Goal: Information Seeking & Learning: Understand process/instructions

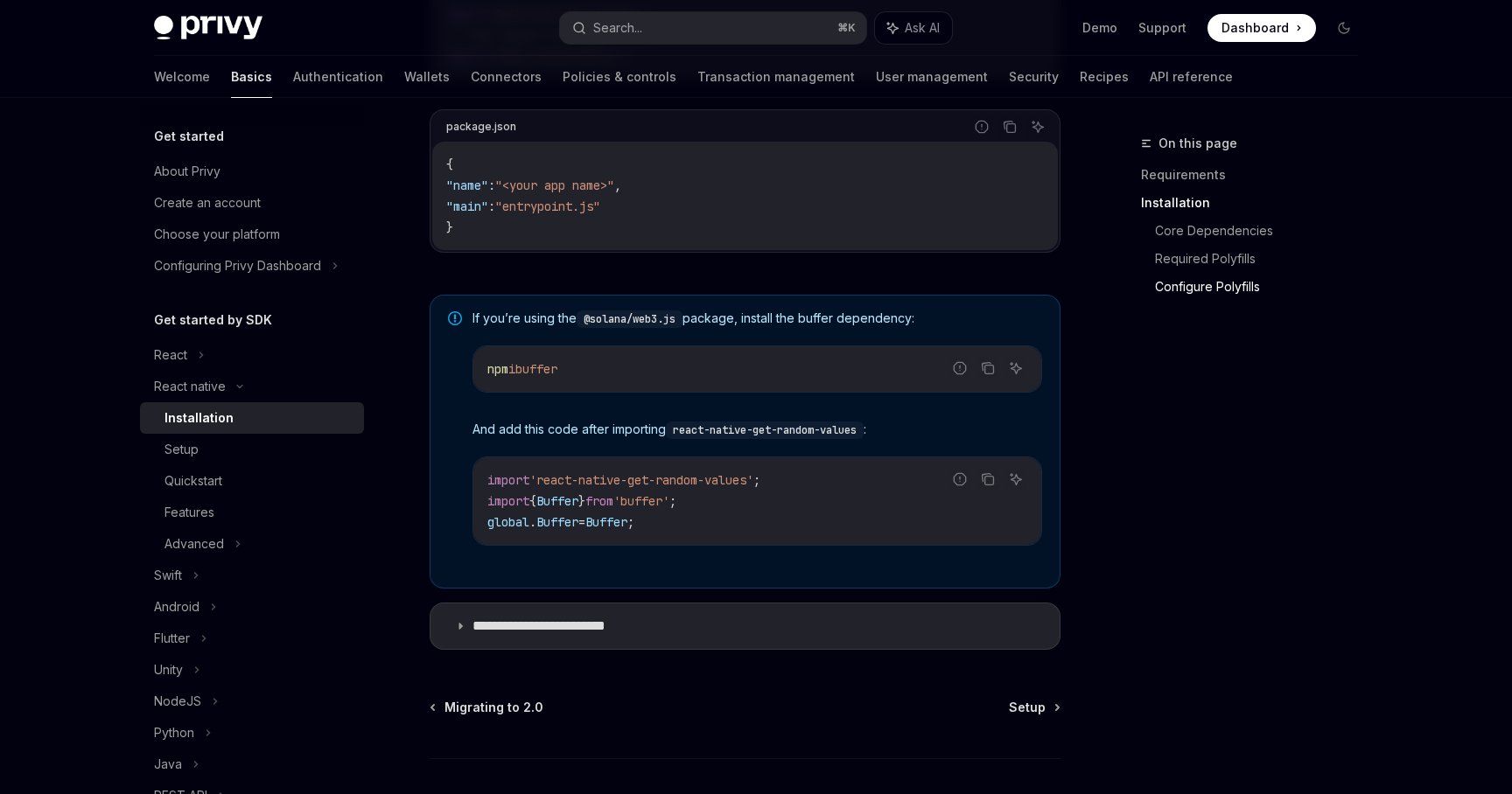
scroll to position [1268, 0]
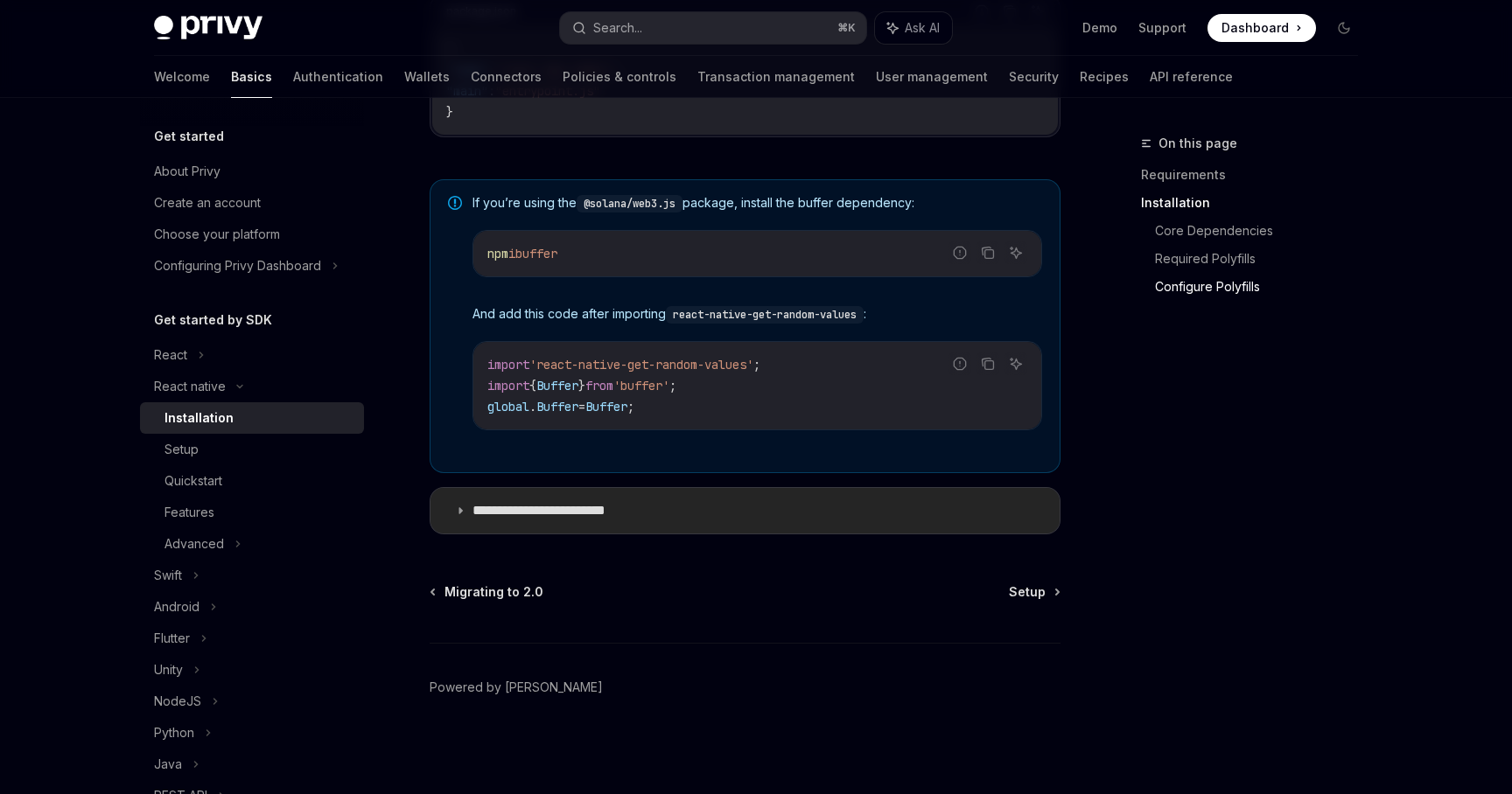
click at [637, 517] on p "**********" at bounding box center [557, 511] width 168 height 17
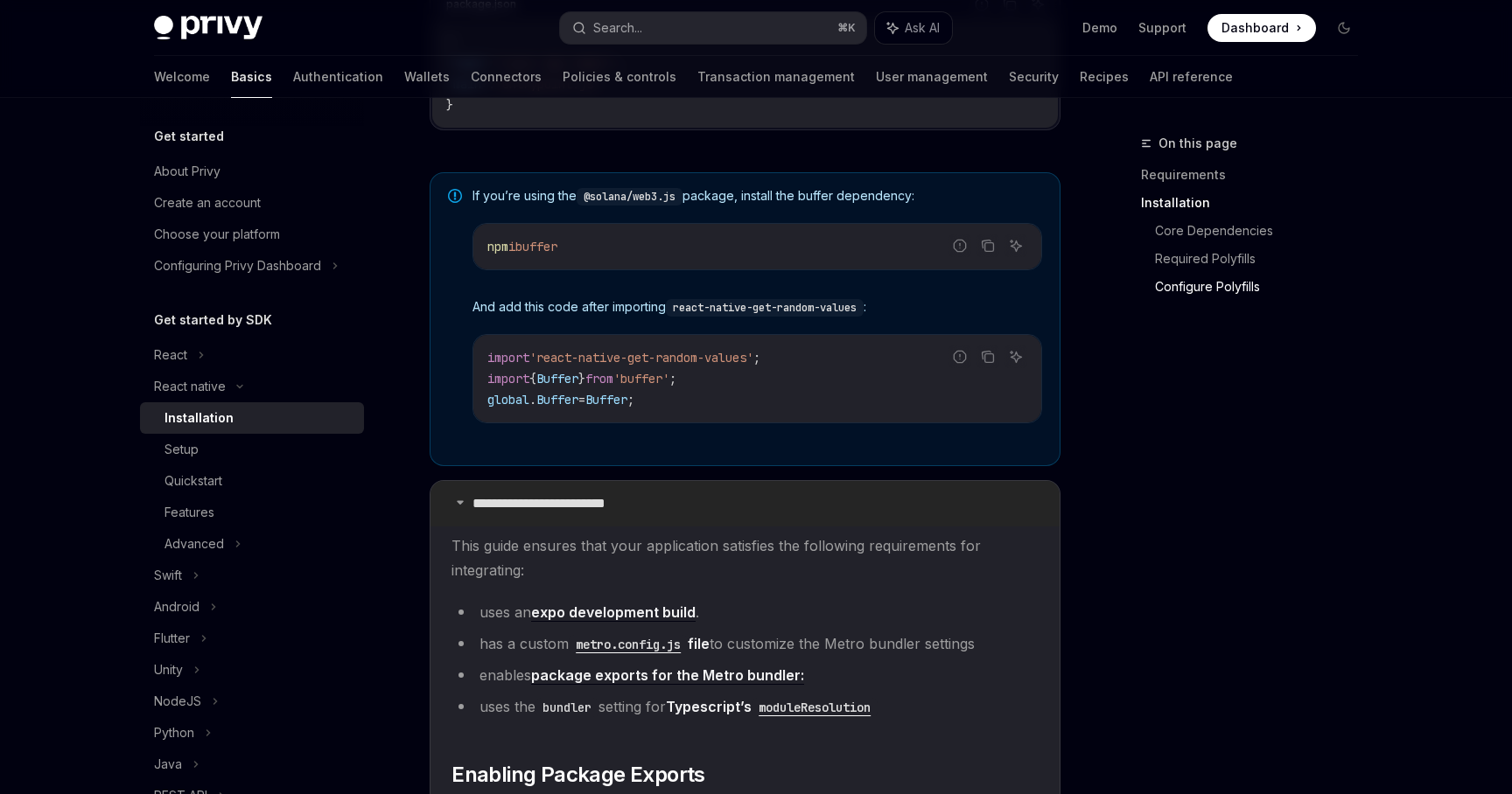
click at [637, 513] on p "**********" at bounding box center [557, 504] width 168 height 17
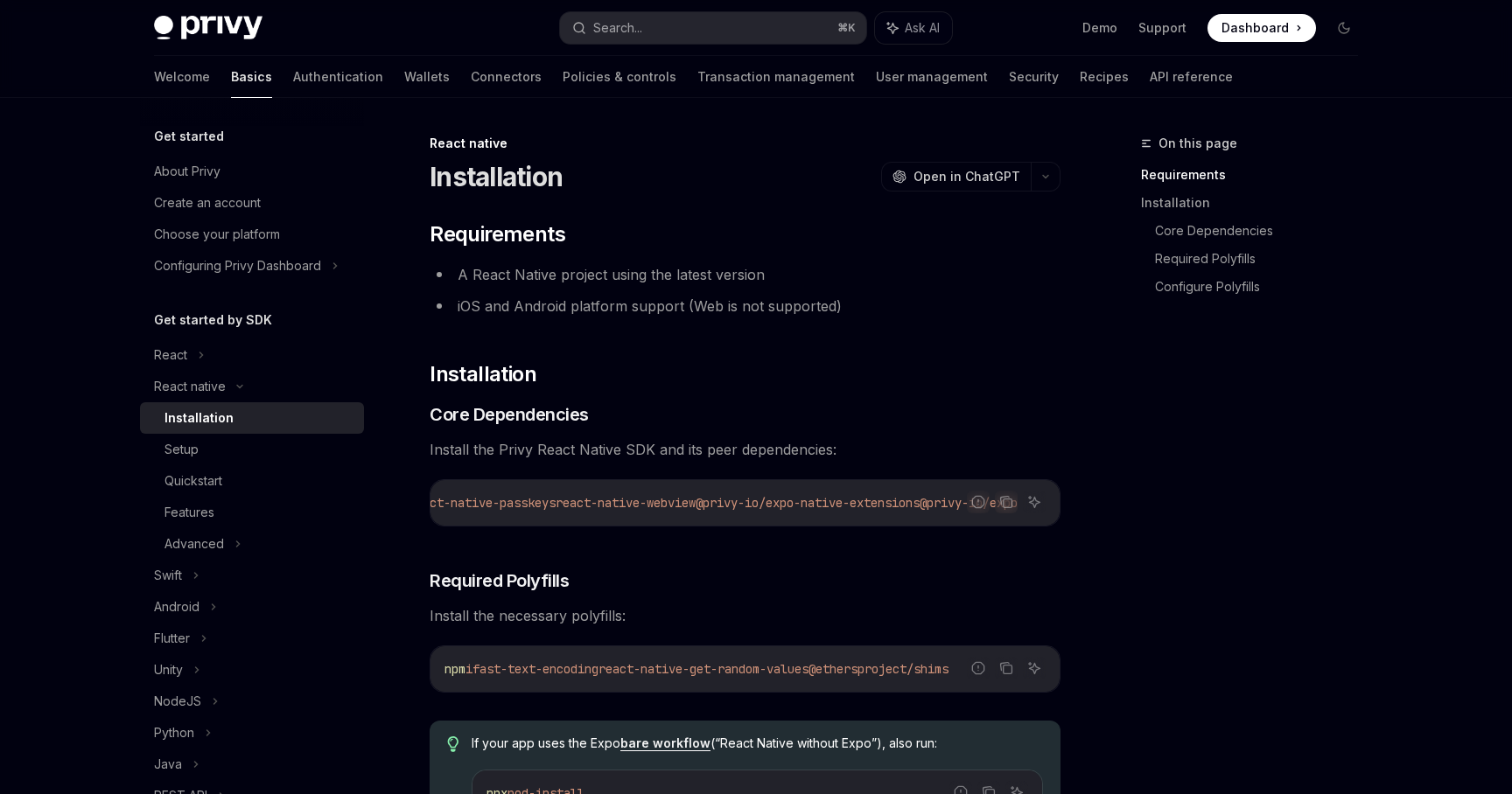
drag, startPoint x: 640, startPoint y: 723, endPoint x: 952, endPoint y: 749, distance: 313.1
click at [952, 749] on span "If your app uses the Expo bare workflow (“React Native without Expo”), also run:" at bounding box center [757, 743] width 571 height 17
drag, startPoint x: 952, startPoint y: 749, endPoint x: 943, endPoint y: 729, distance: 21.9
click at [943, 729] on div "If your app uses the Expo bare workflow (“React Native without Expo”), also run…" at bounding box center [745, 790] width 631 height 138
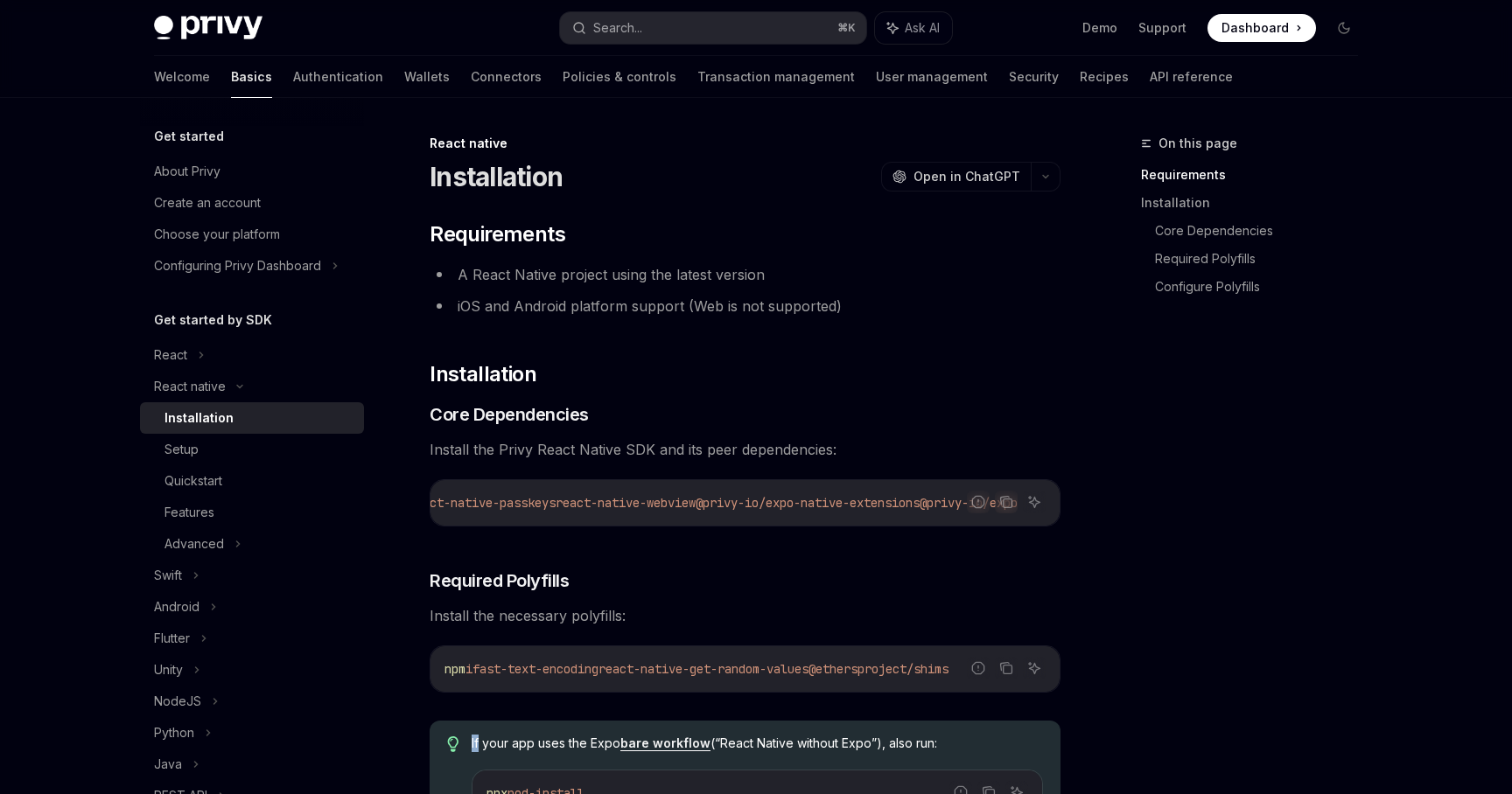
click at [943, 731] on div "If your app uses the Expo bare workflow (“React Native without Expo”), also run…" at bounding box center [745, 790] width 631 height 138
drag, startPoint x: 943, startPoint y: 731, endPoint x: 932, endPoint y: 748, distance: 20.2
click at [932, 748] on div "If your app uses the Expo bare workflow (“React Native without Expo”), also run…" at bounding box center [745, 790] width 631 height 138
click at [932, 748] on span "If your app uses the Expo bare workflow (“React Native without Expo”), also run:" at bounding box center [757, 743] width 571 height 17
drag, startPoint x: 932, startPoint y: 748, endPoint x: 930, endPoint y: 733, distance: 15.1
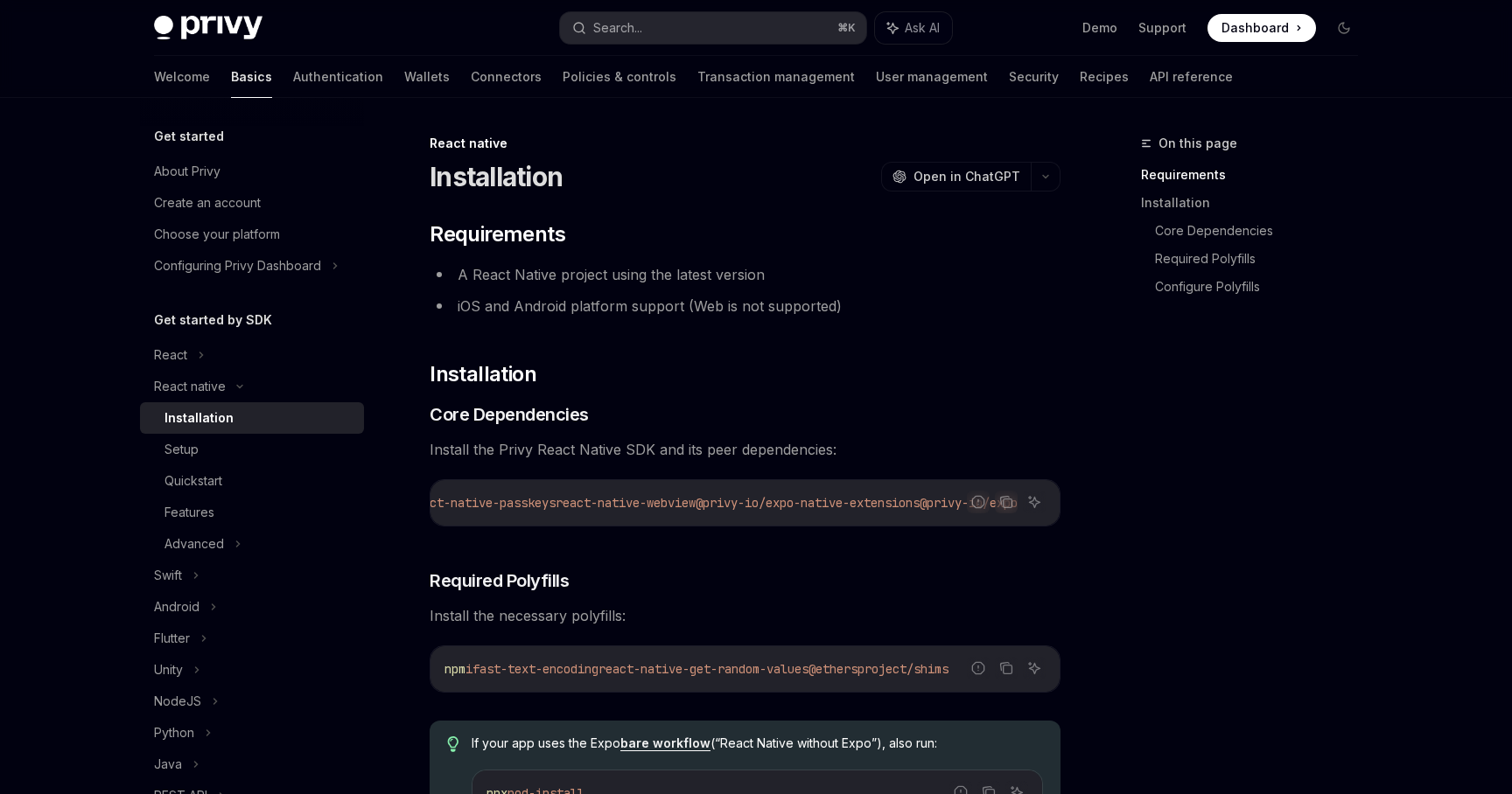
click at [930, 733] on div "If your app uses the Expo bare workflow (“React Native without Expo”), also run…" at bounding box center [745, 790] width 631 height 138
drag, startPoint x: 930, startPoint y: 733, endPoint x: 933, endPoint y: 752, distance: 19.2
click at [933, 752] on div "If your app uses the Expo bare workflow (“React Native without Expo”), also run…" at bounding box center [745, 790] width 631 height 138
click at [933, 752] on span "If your app uses the Expo bare workflow (“React Native without Expo”), also run:" at bounding box center [757, 743] width 571 height 17
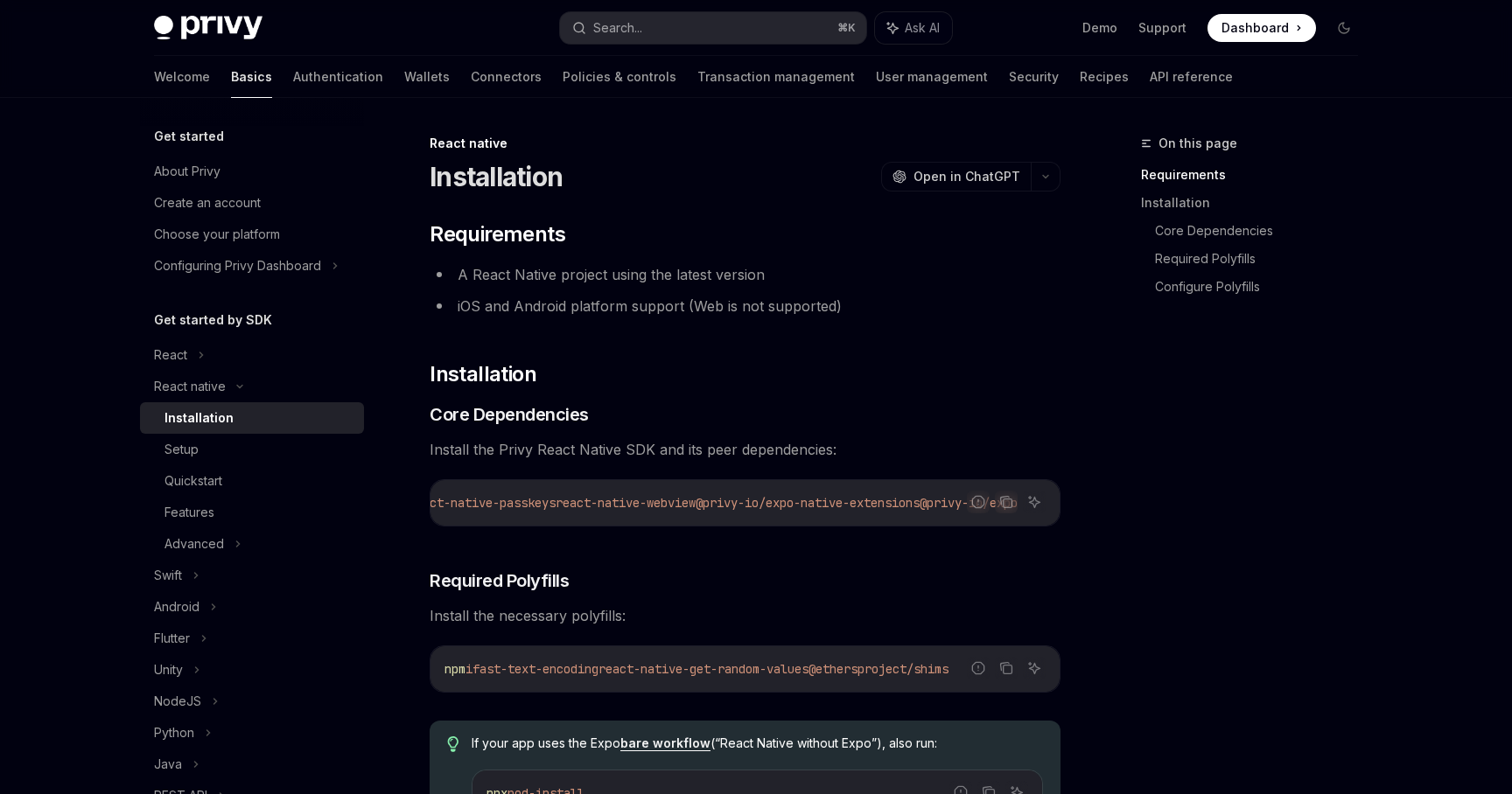
drag, startPoint x: 933, startPoint y: 752, endPoint x: 927, endPoint y: 735, distance: 18.0
click at [927, 734] on div "If your app uses the Expo bare workflow (“React Native without Expo”), also run…" at bounding box center [745, 790] width 631 height 138
click at [927, 735] on div "If your app uses the Expo bare workflow (“React Native without Expo”), also run…" at bounding box center [745, 790] width 631 height 138
drag, startPoint x: 927, startPoint y: 735, endPoint x: 935, endPoint y: 752, distance: 18.8
click at [935, 752] on div "If your app uses the Expo bare workflow (“React Native without Expo”), also run…" at bounding box center [745, 790] width 631 height 138
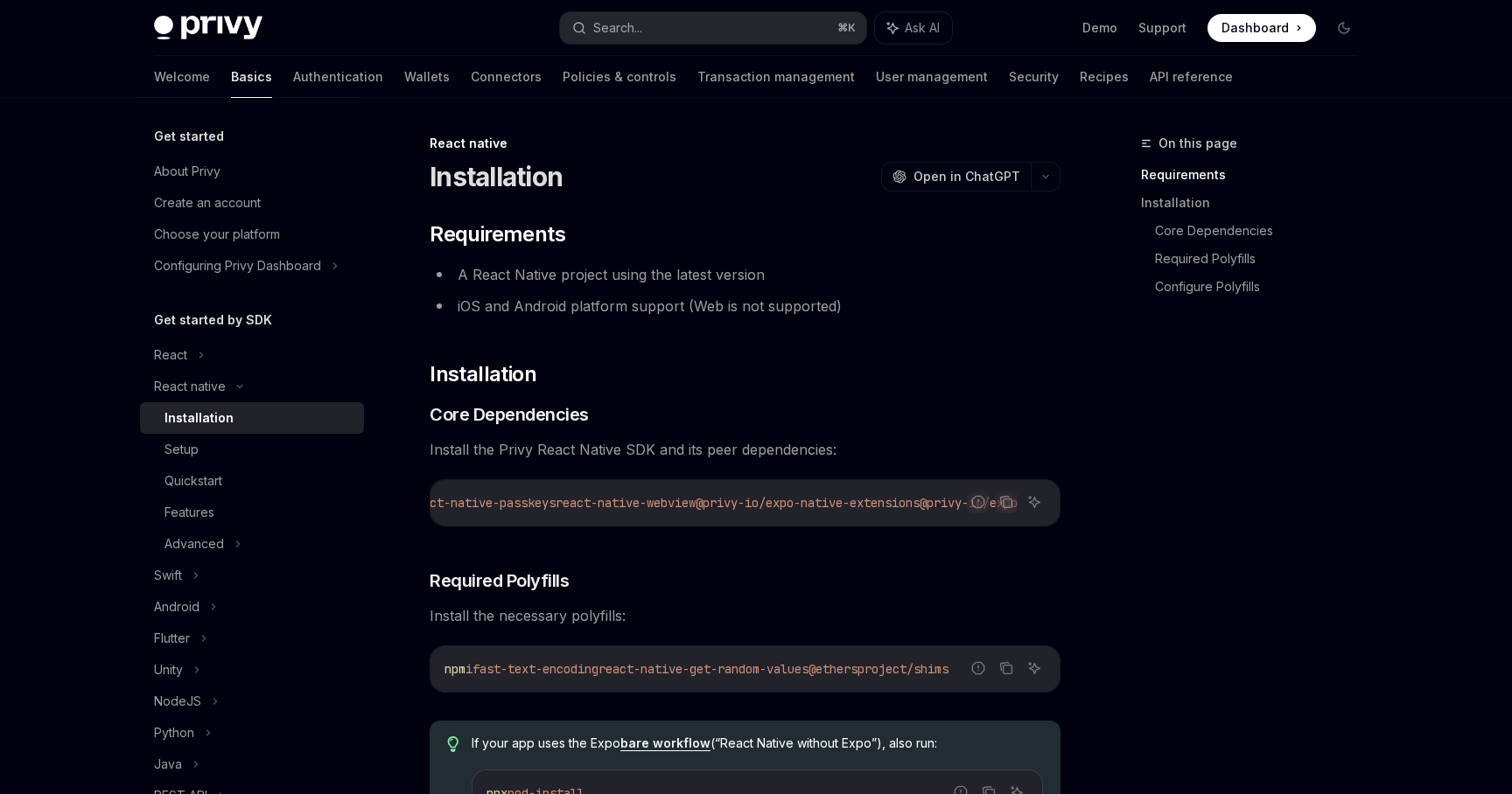
click at [935, 752] on span "If your app uses the Expo bare workflow (“React Native without Expo”), also run:" at bounding box center [757, 743] width 571 height 17
drag, startPoint x: 935, startPoint y: 752, endPoint x: 925, endPoint y: 732, distance: 22.4
click at [925, 732] on div "If your app uses the Expo bare workflow (“React Native without Expo”), also run…" at bounding box center [745, 790] width 631 height 138
click at [925, 734] on div "If your app uses the Expo bare workflow (“React Native without Expo”), also run…" at bounding box center [745, 790] width 631 height 138
drag, startPoint x: 925, startPoint y: 734, endPoint x: 952, endPoint y: 752, distance: 32.4
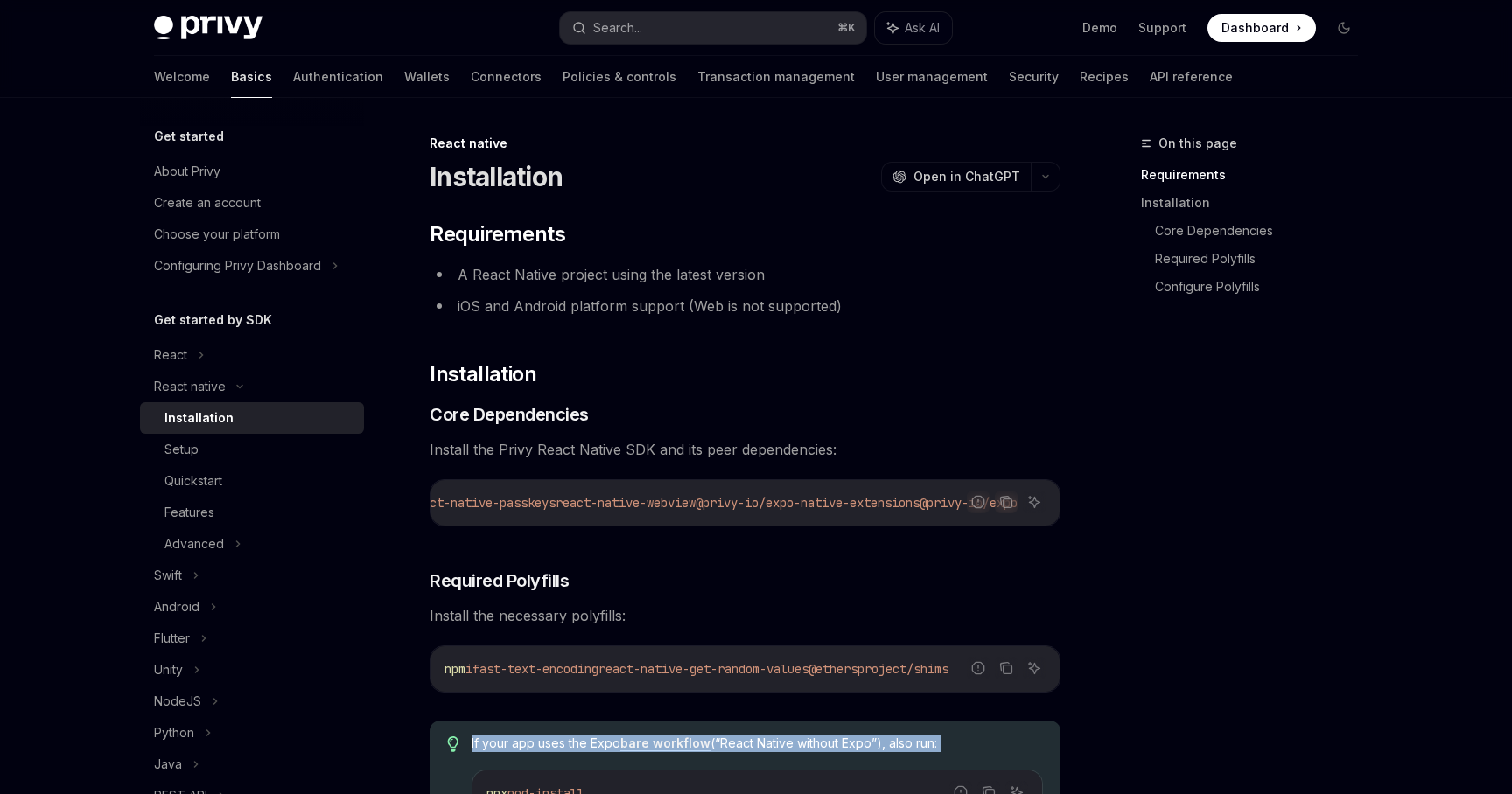
click at [950, 752] on div "If your app uses the Expo bare workflow (“React Native without Expo”), also run…" at bounding box center [745, 790] width 631 height 138
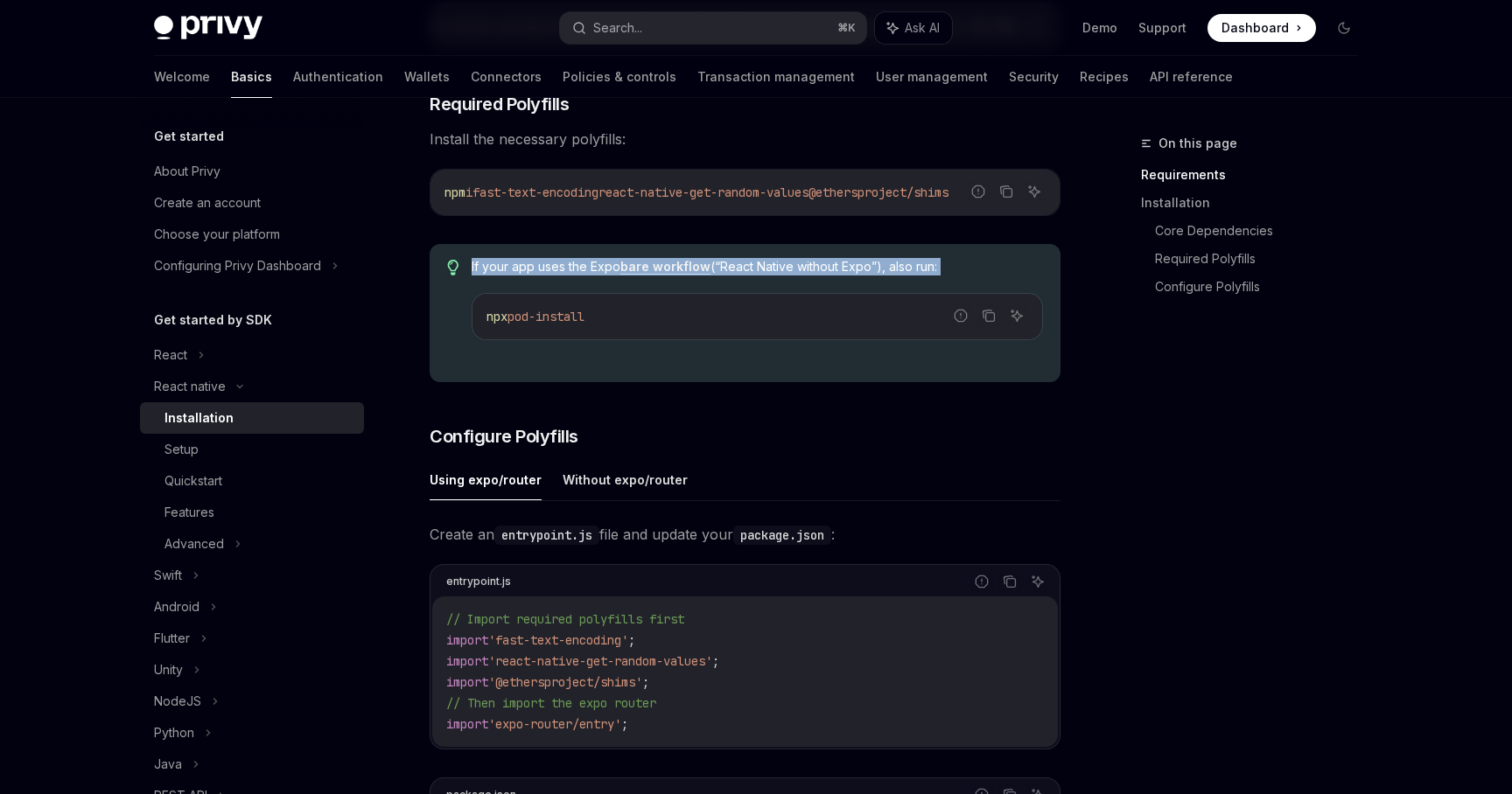
scroll to position [492, 0]
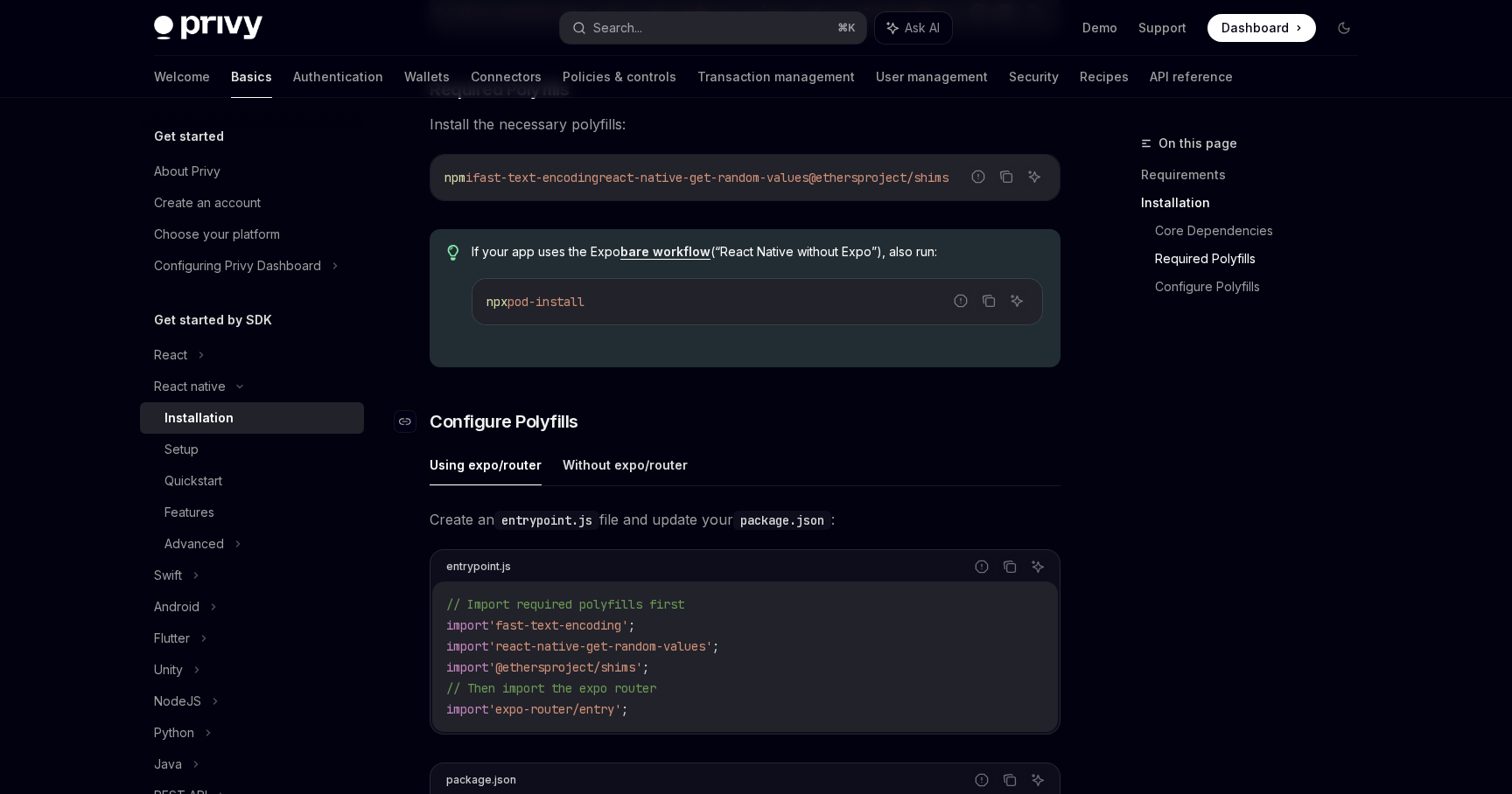
click at [812, 420] on h3 "​ Configure Polyfills" at bounding box center [745, 422] width 631 height 25
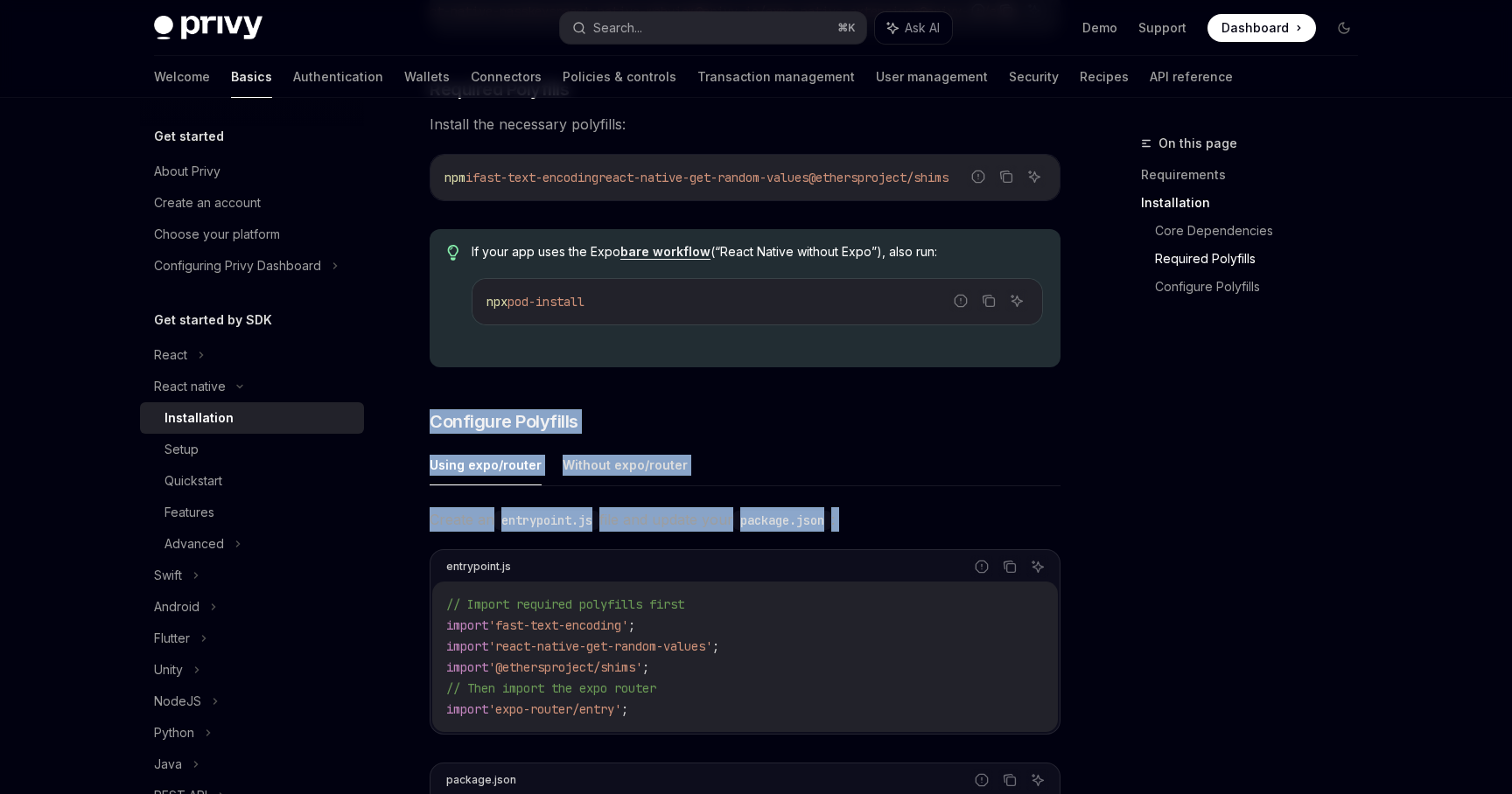
drag, startPoint x: 812, startPoint y: 420, endPoint x: 815, endPoint y: 524, distance: 104.0
click at [815, 524] on div "​ Requirements A React Native project using the latest version iOS and Android …" at bounding box center [745, 517] width 631 height 1575
click at [815, 524] on code "package.json" at bounding box center [782, 520] width 98 height 19
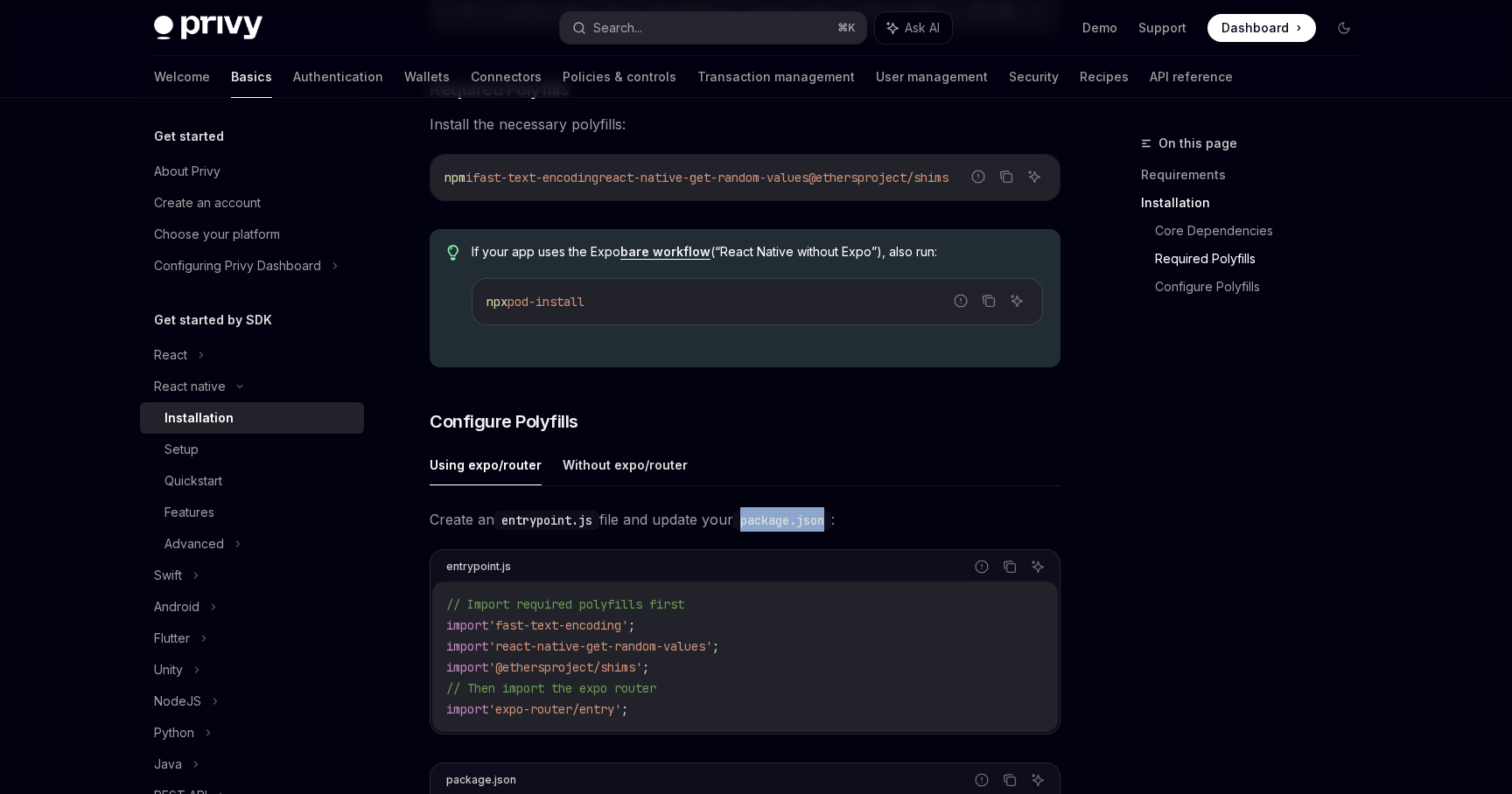
click at [815, 524] on code "package.json" at bounding box center [782, 520] width 98 height 19
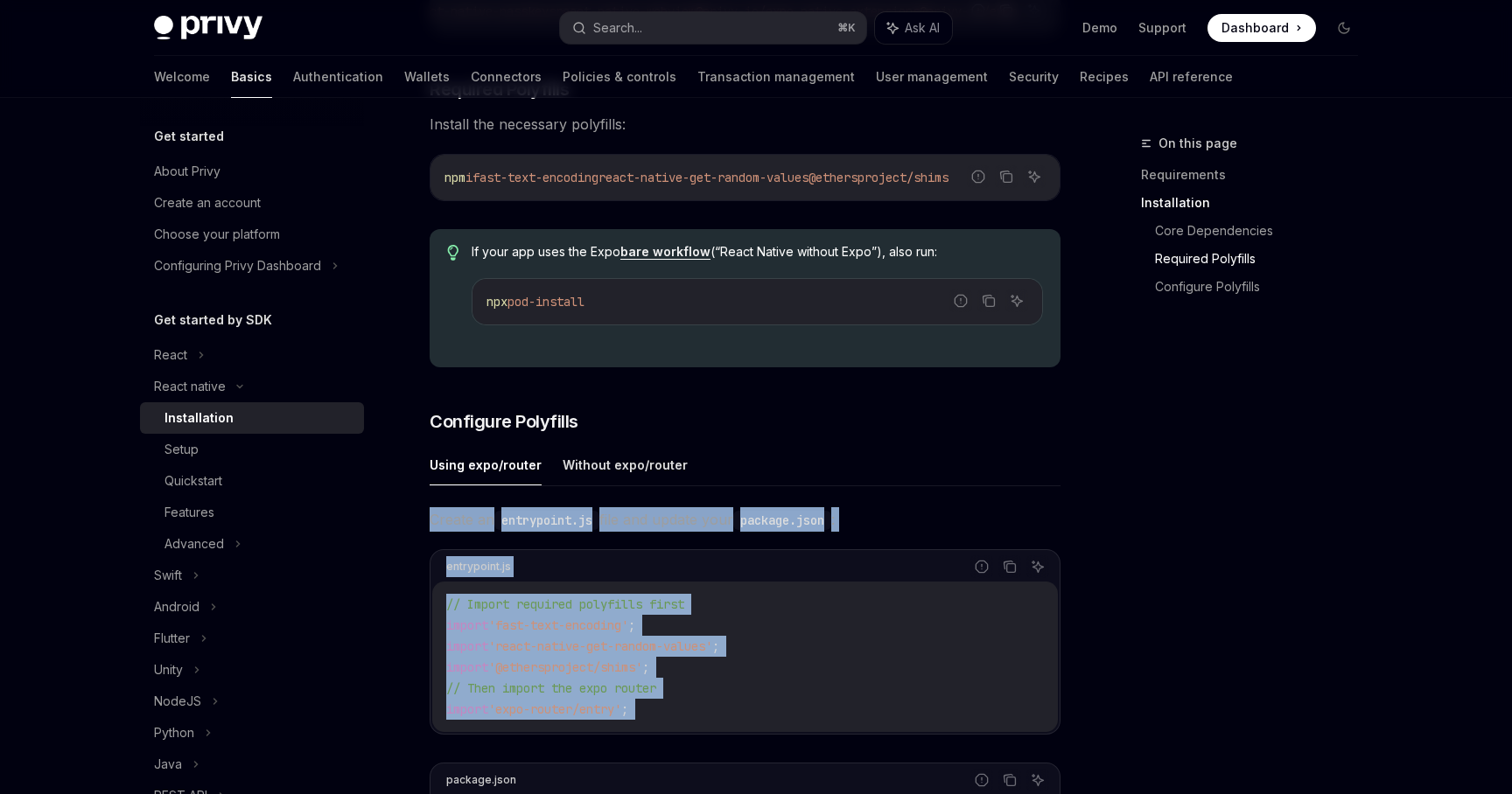
drag, startPoint x: 815, startPoint y: 524, endPoint x: 799, endPoint y: 722, distance: 198.6
click at [799, 722] on div "Create an entrypoint.js file and update your package.json : entrypoint.js Repor…" at bounding box center [745, 720] width 631 height 427
click at [799, 720] on code "// Import required polyfills first import 'fast-text-encoding' ; import 'react-…" at bounding box center [745, 657] width 598 height 126
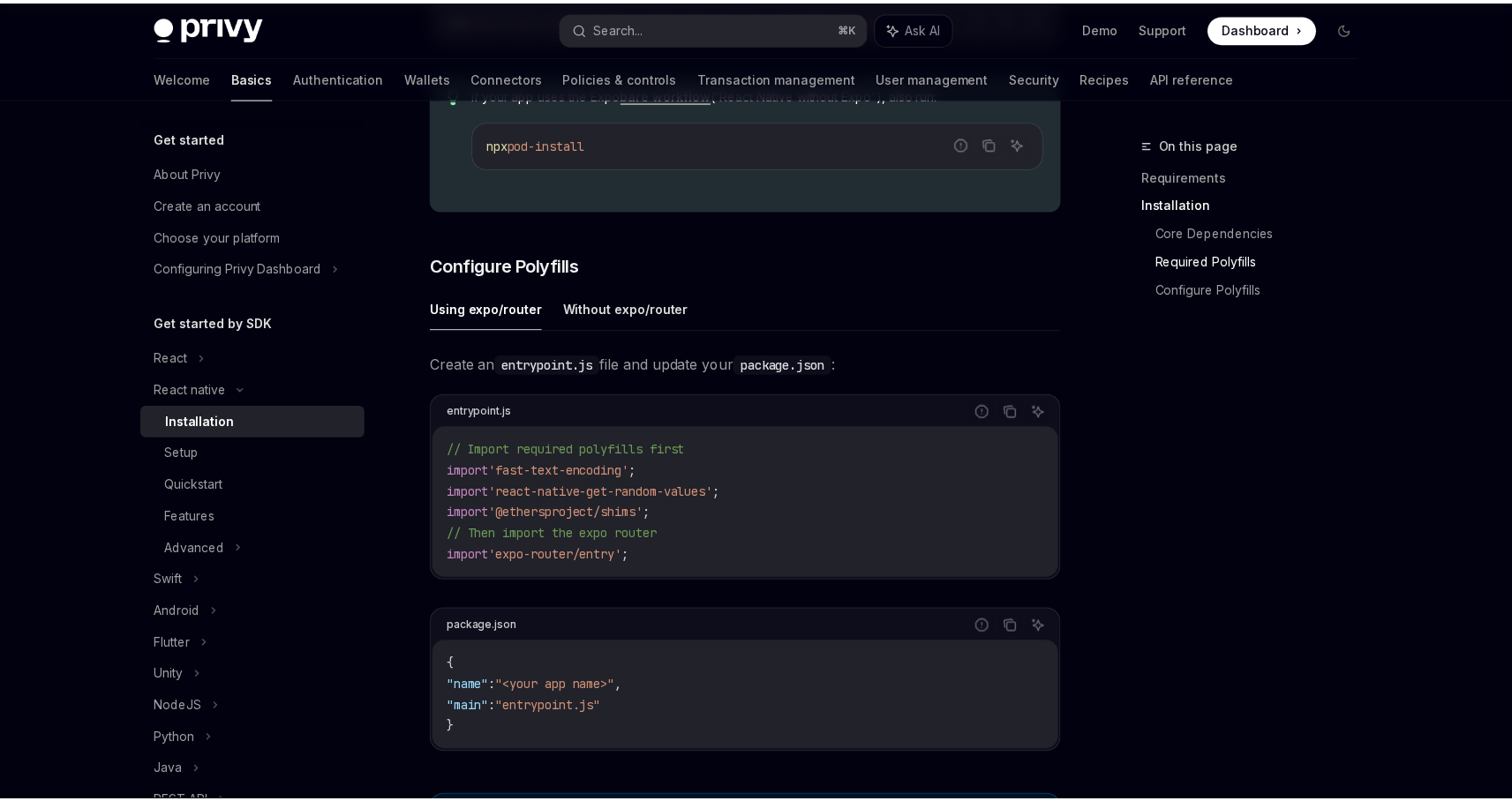
scroll to position [659, 0]
